Goal: Task Accomplishment & Management: Use online tool/utility

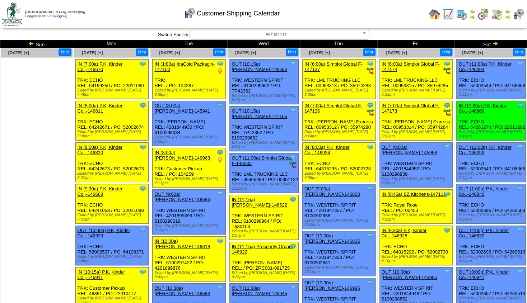
click at [495, 44] on img at bounding box center [495, 44] width 6 height 6
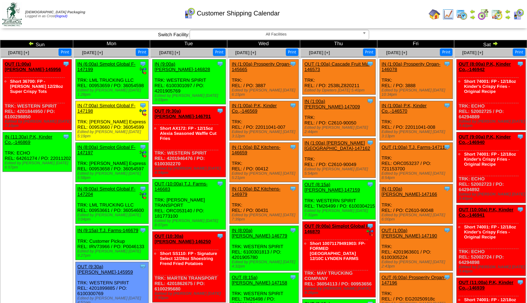
click at [32, 44] on img at bounding box center [31, 44] width 6 height 6
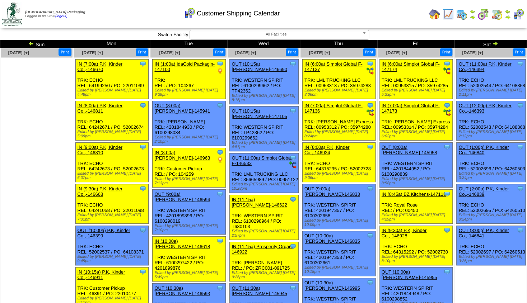
click at [493, 43] on img at bounding box center [495, 44] width 6 height 6
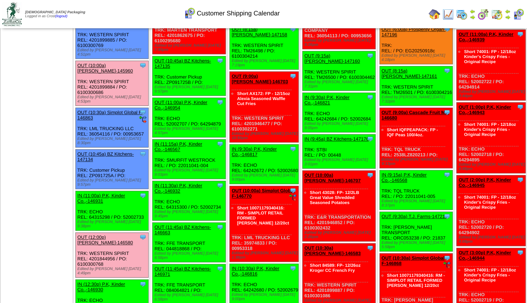
scroll to position [151, 0]
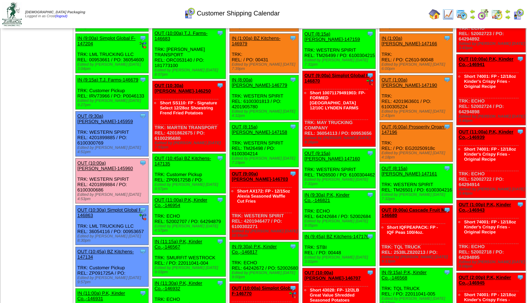
click at [508, 18] on img at bounding box center [508, 17] width 6 height 6
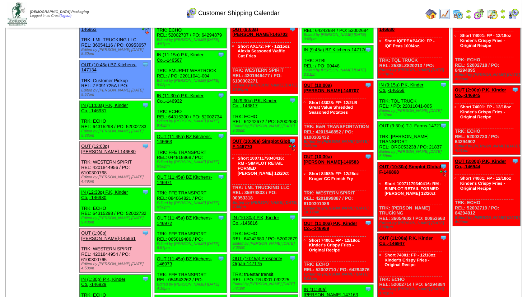
scroll to position [330, 0]
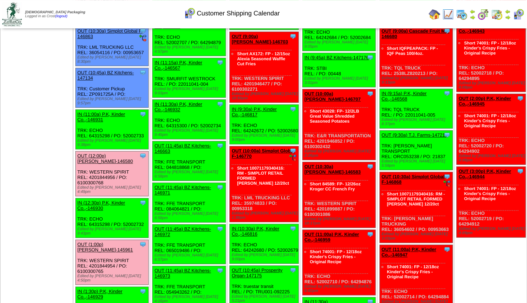
click at [182, 143] on link "OUT (11:45a) BZ Kitchens-146663" at bounding box center [182, 148] width 56 height 11
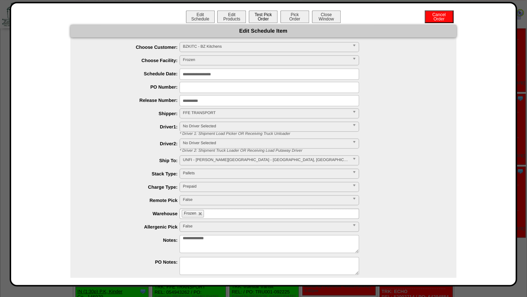
click at [258, 19] on button "Test Pick Order" at bounding box center [263, 16] width 29 height 13
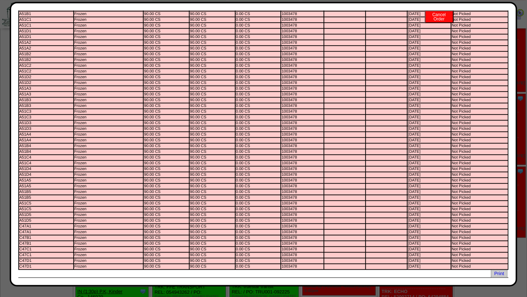
scroll to position [0, 0]
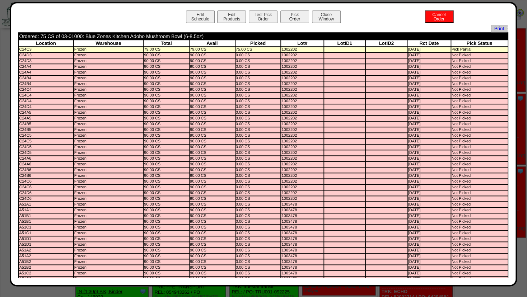
click at [283, 18] on button "Pick Order" at bounding box center [294, 16] width 29 height 13
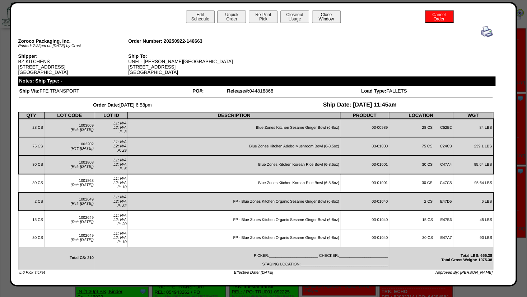
click at [325, 18] on button "Close Window" at bounding box center [326, 16] width 29 height 13
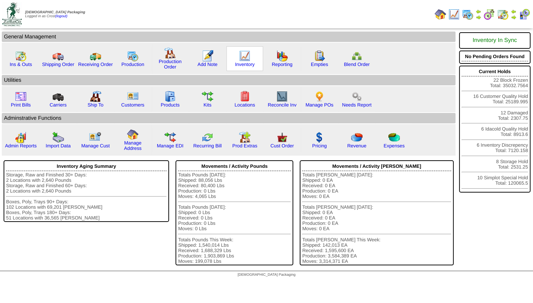
click at [239, 59] on img at bounding box center [244, 55] width 11 height 11
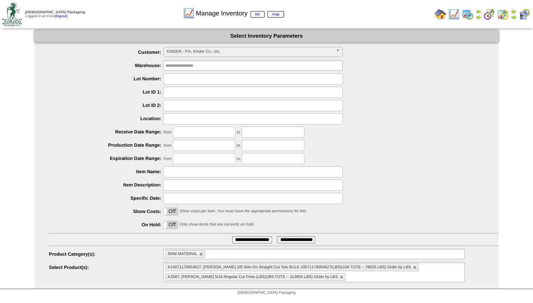
click at [204, 55] on span "KINDER - P.K, Kinder Co., Inc." at bounding box center [250, 51] width 167 height 9
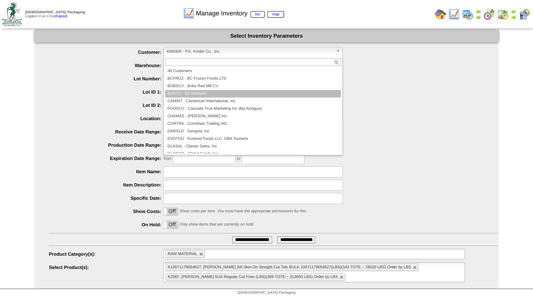
click at [198, 95] on li "BZKITC - BZ Kitchens" at bounding box center [253, 94] width 176 height 8
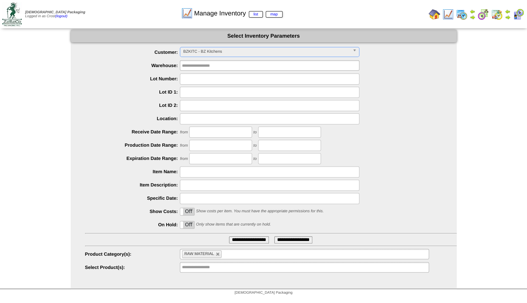
click at [223, 256] on ul "RAW MATERIAL" at bounding box center [304, 254] width 249 height 10
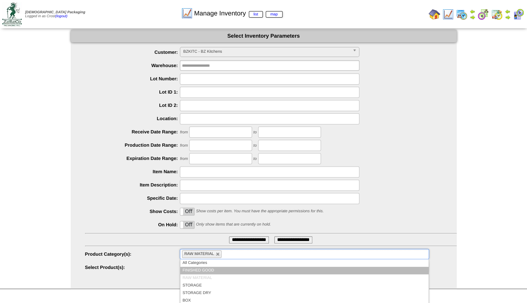
click at [197, 267] on li "FINISHED GOOD" at bounding box center [304, 271] width 248 height 8
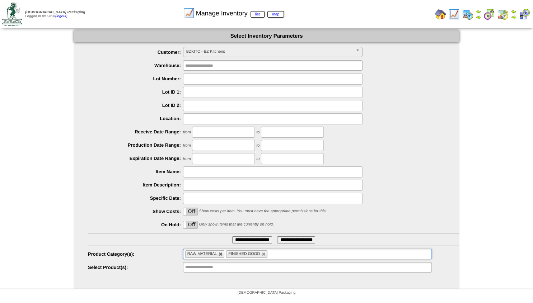
click at [221, 255] on link at bounding box center [221, 254] width 4 height 4
click at [190, 226] on label "Off" at bounding box center [190, 224] width 14 height 7
click at [238, 240] on input "**********" at bounding box center [252, 240] width 40 height 7
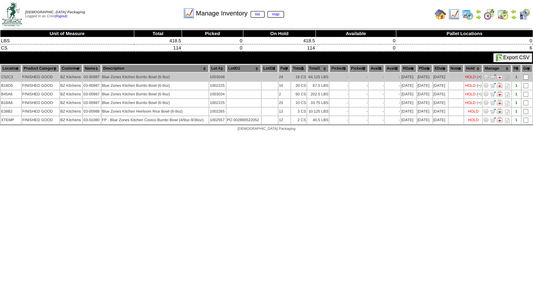
click at [500, 76] on img at bounding box center [500, 77] width 6 height 6
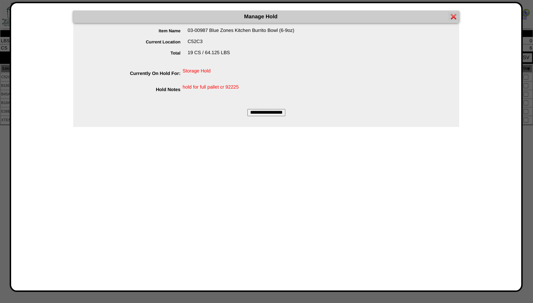
click at [270, 113] on input "**********" at bounding box center [266, 112] width 38 height 7
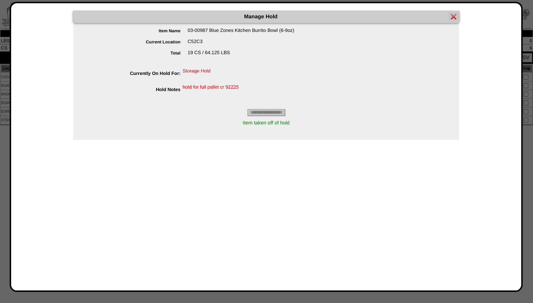
click at [453, 19] on img at bounding box center [454, 17] width 6 height 6
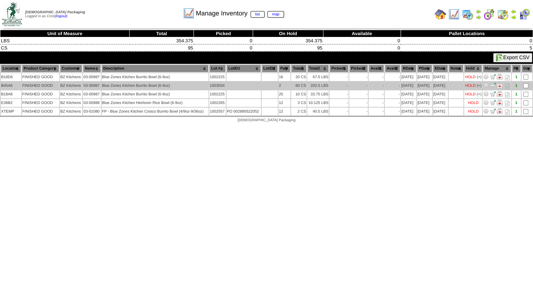
click at [500, 85] on img at bounding box center [500, 86] width 6 height 6
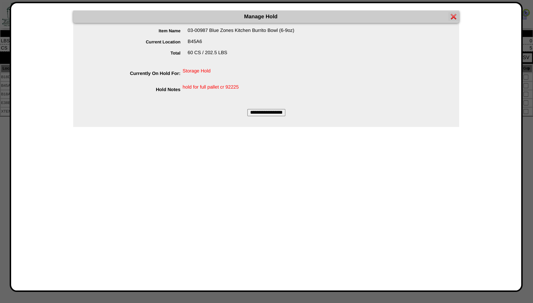
click at [271, 115] on input "**********" at bounding box center [266, 112] width 38 height 7
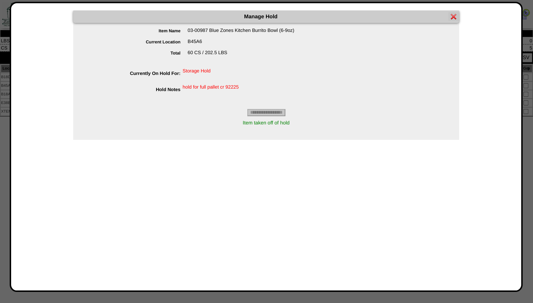
click at [453, 17] on img at bounding box center [454, 17] width 6 height 6
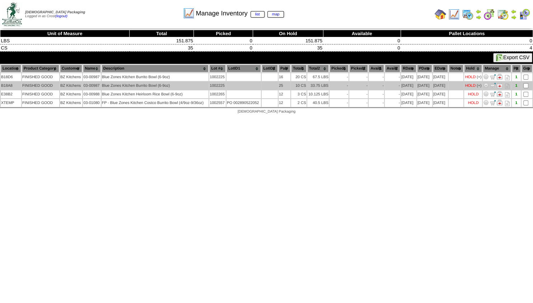
click at [498, 84] on img at bounding box center [500, 86] width 6 height 6
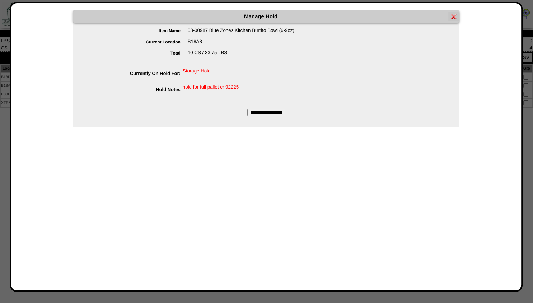
click at [265, 113] on input "**********" at bounding box center [266, 112] width 38 height 7
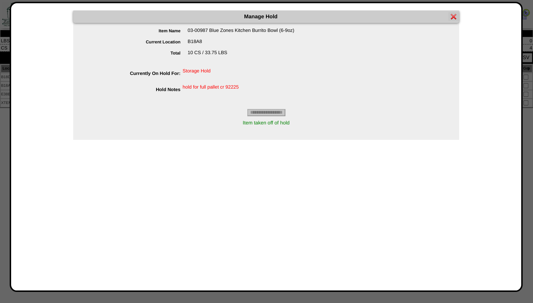
click at [453, 17] on img at bounding box center [454, 17] width 6 height 6
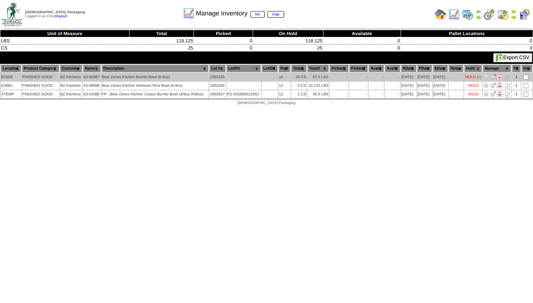
click at [500, 76] on img at bounding box center [500, 77] width 6 height 6
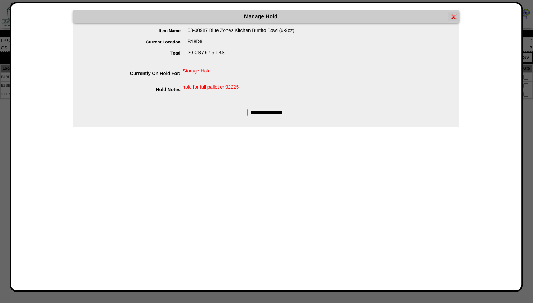
click at [266, 112] on input "**********" at bounding box center [266, 112] width 38 height 7
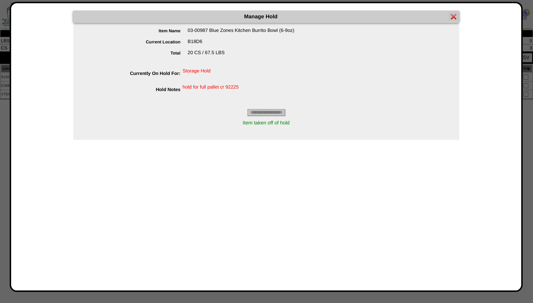
click at [453, 17] on img at bounding box center [454, 17] width 6 height 6
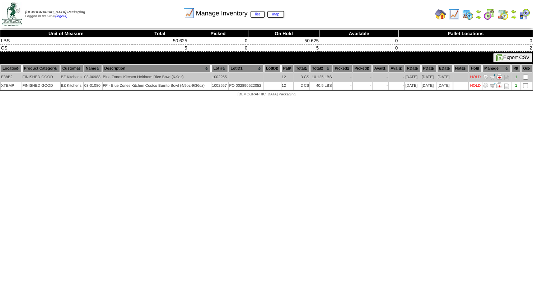
click at [499, 76] on img at bounding box center [499, 77] width 6 height 6
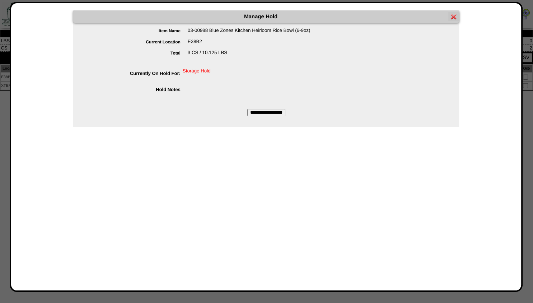
click at [266, 112] on input "**********" at bounding box center [266, 112] width 38 height 7
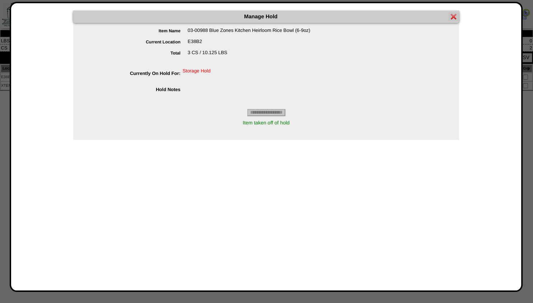
click at [453, 18] on img at bounding box center [454, 17] width 6 height 6
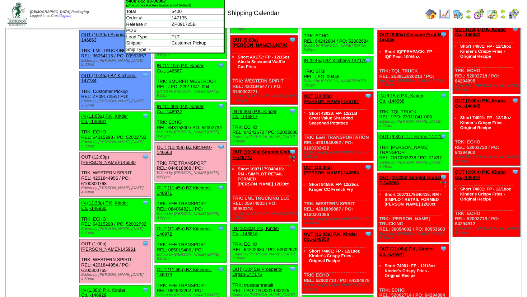
scroll to position [349, 0]
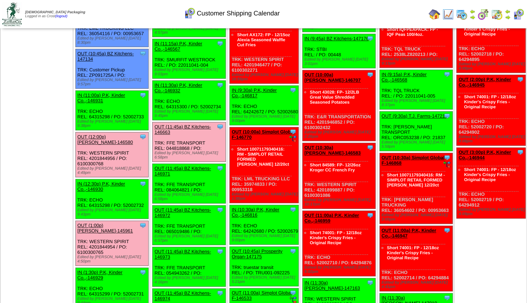
click at [177, 166] on link "OUT (11:45a) BZ Kitchens-146971" at bounding box center [182, 171] width 56 height 11
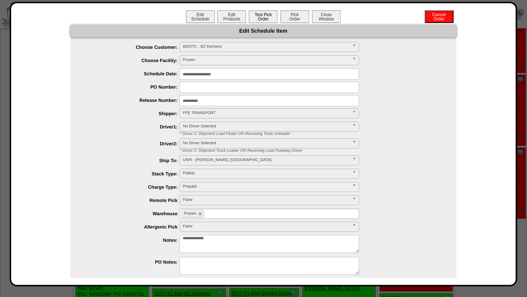
click at [262, 21] on button "Test Pick Order" at bounding box center [263, 16] width 29 height 13
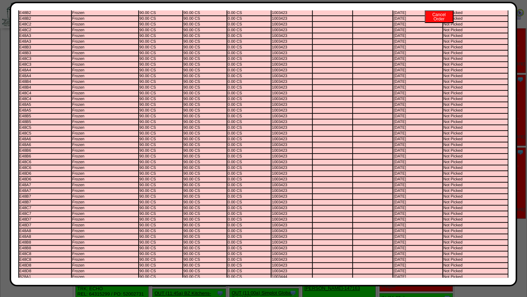
scroll to position [0, 0]
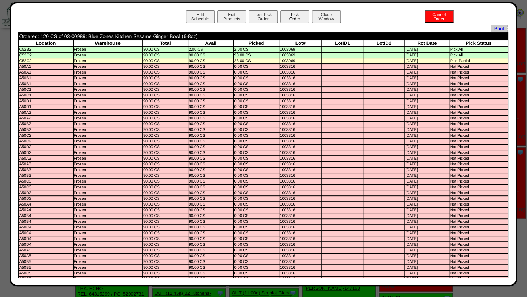
click at [287, 14] on button "Pick Order" at bounding box center [294, 16] width 29 height 13
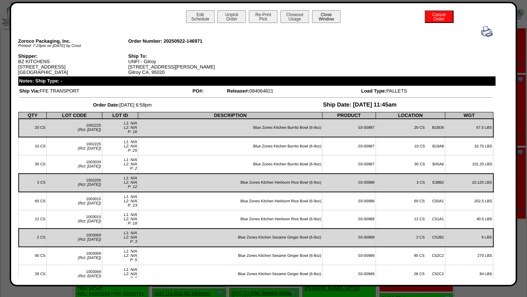
click at [324, 17] on button "Close Window" at bounding box center [326, 16] width 29 height 13
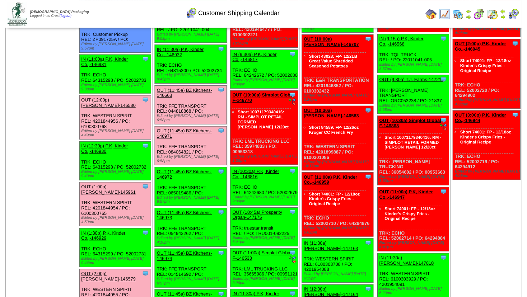
scroll to position [388, 0]
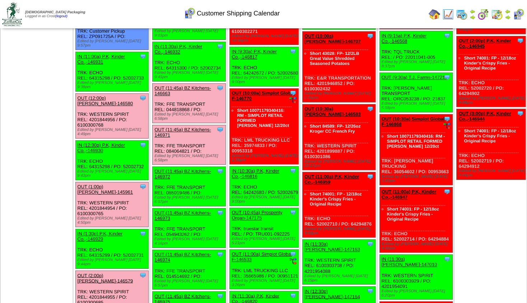
click at [183, 169] on link "OUT (11:45a) BZ Kitchens-146972" at bounding box center [182, 174] width 56 height 11
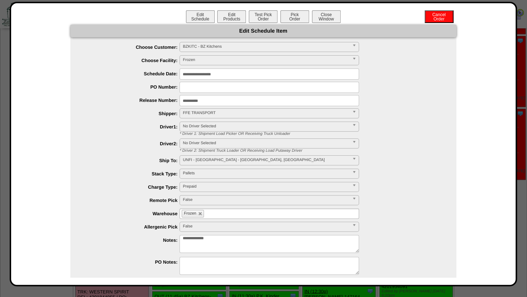
scroll to position [426, 0]
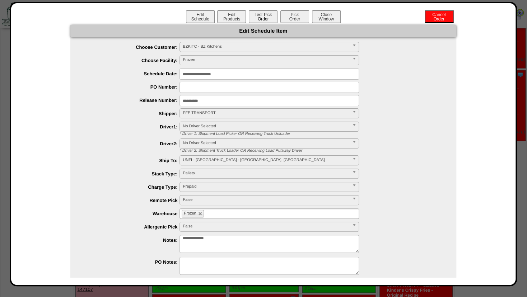
click at [256, 17] on button "Test Pick Order" at bounding box center [263, 16] width 29 height 13
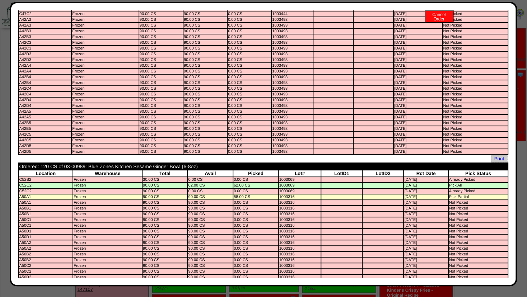
scroll to position [0, 0]
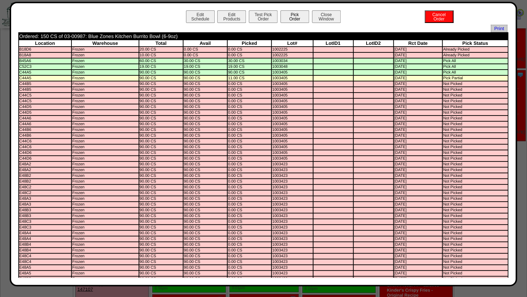
click at [289, 14] on button "Pick Order" at bounding box center [294, 16] width 29 height 13
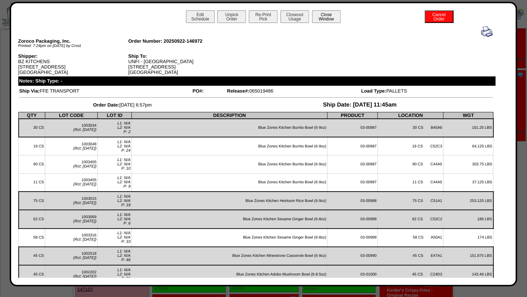
click at [328, 17] on button "Close Window" at bounding box center [326, 16] width 29 height 13
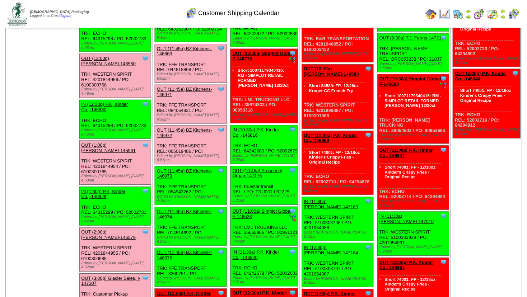
scroll to position [465, 0]
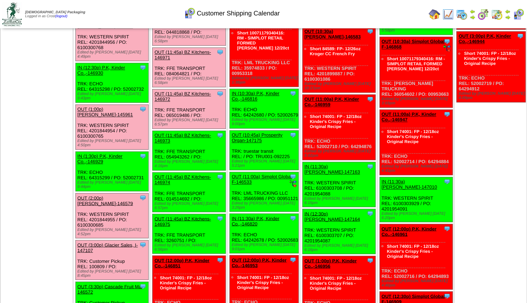
click at [182, 133] on link "OUT (11:45a) BZ Kitchens-146973" at bounding box center [182, 138] width 56 height 11
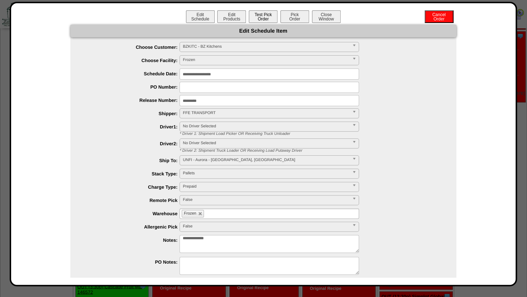
click at [251, 14] on button "Test Pick Order" at bounding box center [263, 16] width 29 height 13
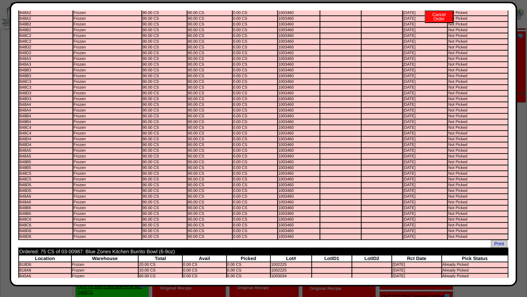
scroll to position [0, 0]
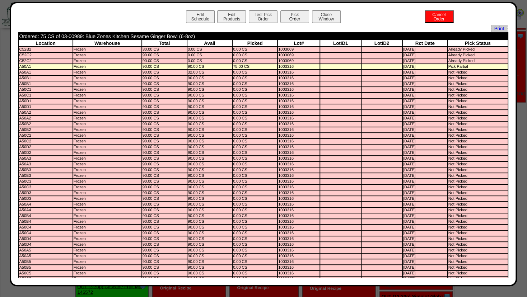
click at [293, 16] on button "Pick Order" at bounding box center [294, 16] width 29 height 13
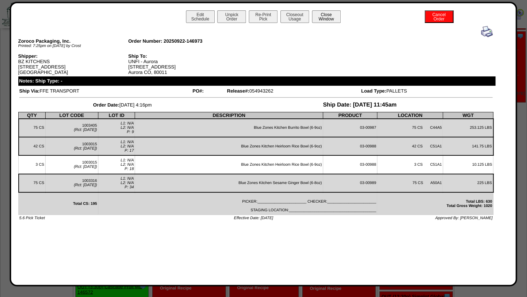
click at [322, 15] on button "Close Window" at bounding box center [326, 16] width 29 height 13
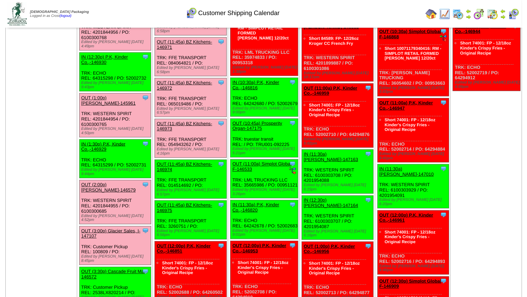
scroll to position [482, 0]
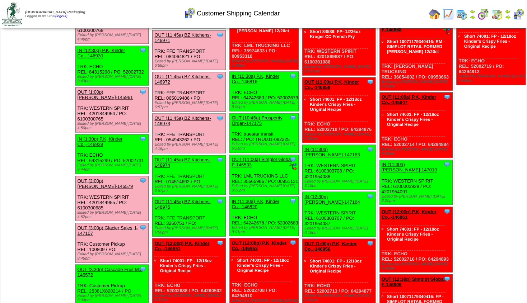
click at [179, 158] on div "OUT (11:45a) BZ Kitchens-146974" at bounding box center [188, 163] width 68 height 11
click at [181, 158] on link "OUT (11:45a) BZ Kitchens-146974" at bounding box center [182, 163] width 56 height 11
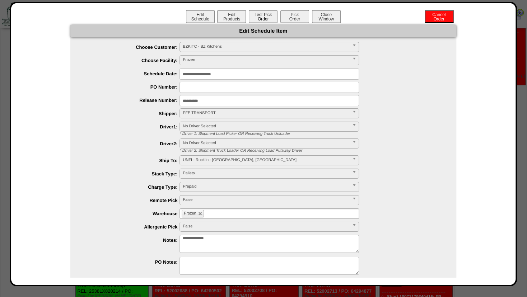
click at [262, 19] on button "Test Pick Order" at bounding box center [263, 16] width 29 height 13
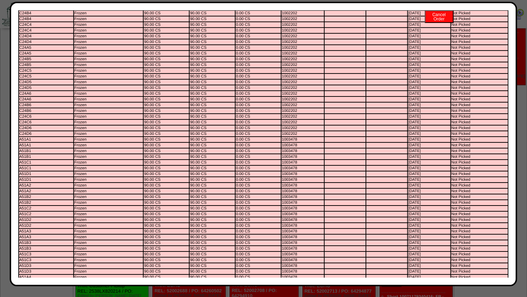
scroll to position [0, 0]
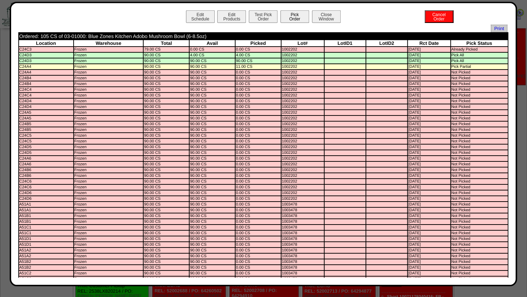
click at [291, 18] on button "Pick Order" at bounding box center [294, 16] width 29 height 13
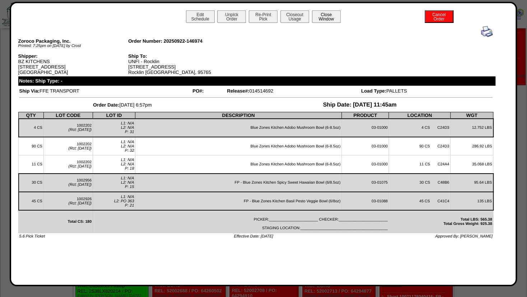
click at [324, 17] on button "Close Window" at bounding box center [326, 16] width 29 height 13
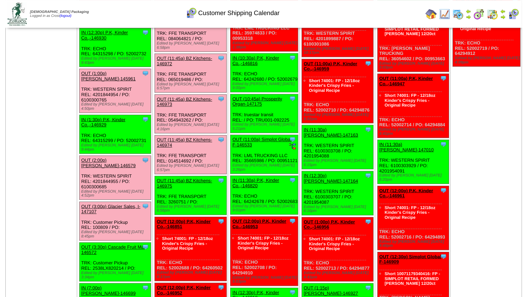
scroll to position [503, 0]
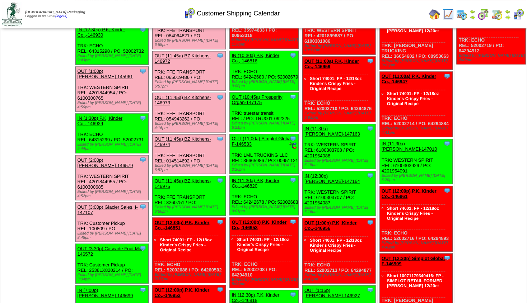
click at [175, 178] on link "OUT (11:45a) BZ Kitchens-146975" at bounding box center [182, 183] width 56 height 11
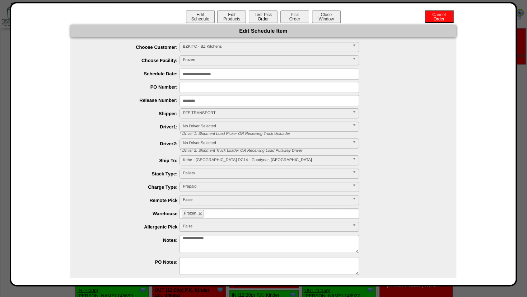
click at [264, 17] on button "Test Pick Order" at bounding box center [263, 16] width 29 height 13
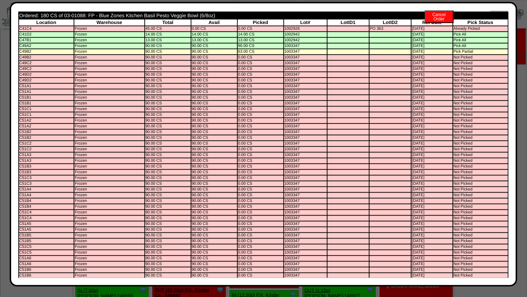
scroll to position [0, 0]
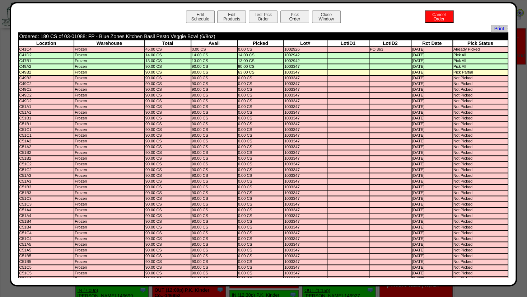
click at [293, 18] on button "Pick Order" at bounding box center [294, 16] width 29 height 13
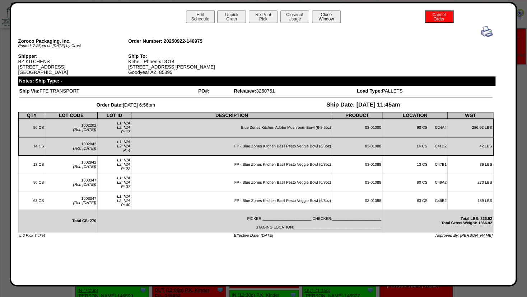
click at [323, 17] on button "Close Window" at bounding box center [326, 16] width 29 height 13
